Goal: Task Accomplishment & Management: Use online tool/utility

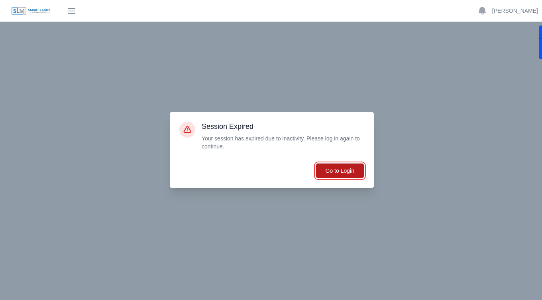
click at [345, 168] on button "Go to Login" at bounding box center [340, 170] width 49 height 15
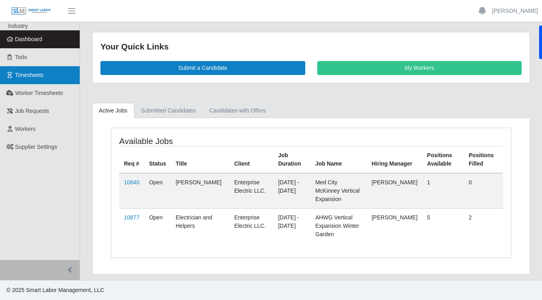
click at [41, 79] on link "Timesheets" at bounding box center [40, 75] width 80 height 18
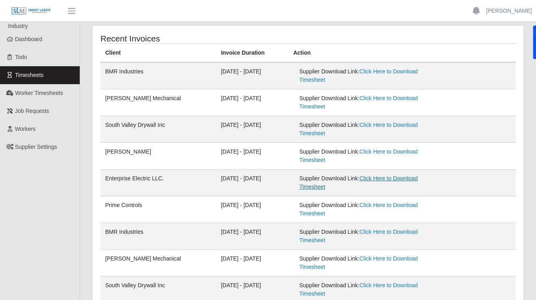
click at [381, 178] on link "Click Here to Download Timesheet" at bounding box center [358, 182] width 118 height 15
